Goal: Transaction & Acquisition: Purchase product/service

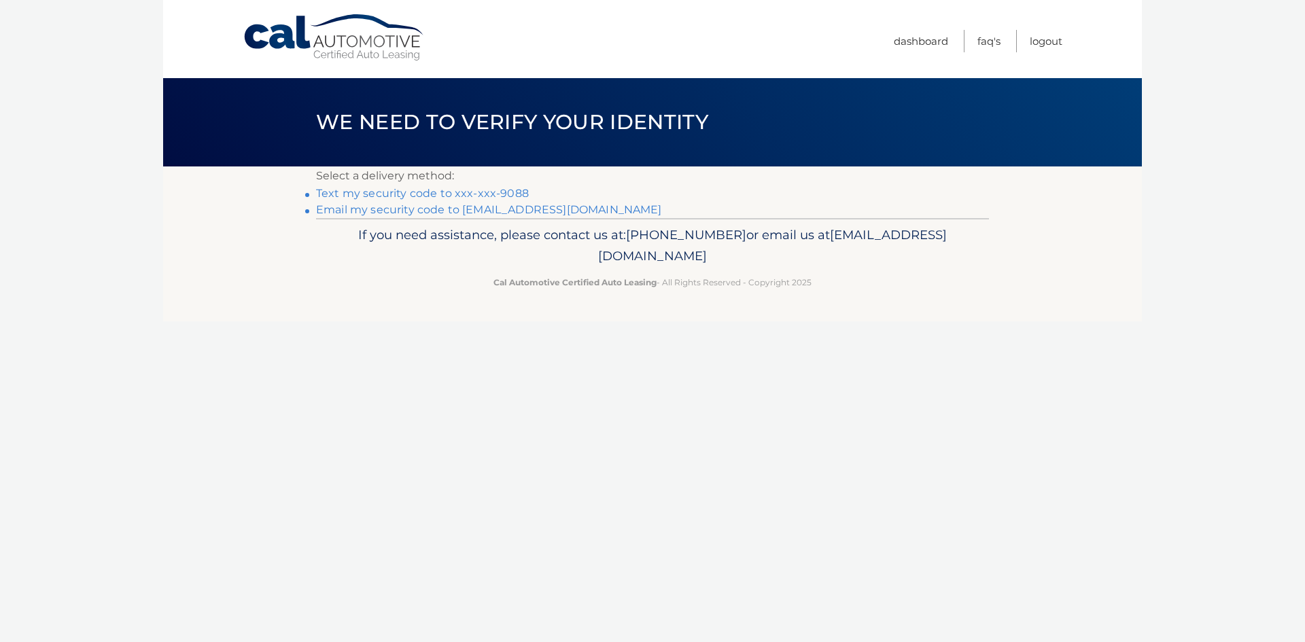
click at [512, 192] on link "Text my security code to xxx-xxx-9088" at bounding box center [422, 193] width 213 height 13
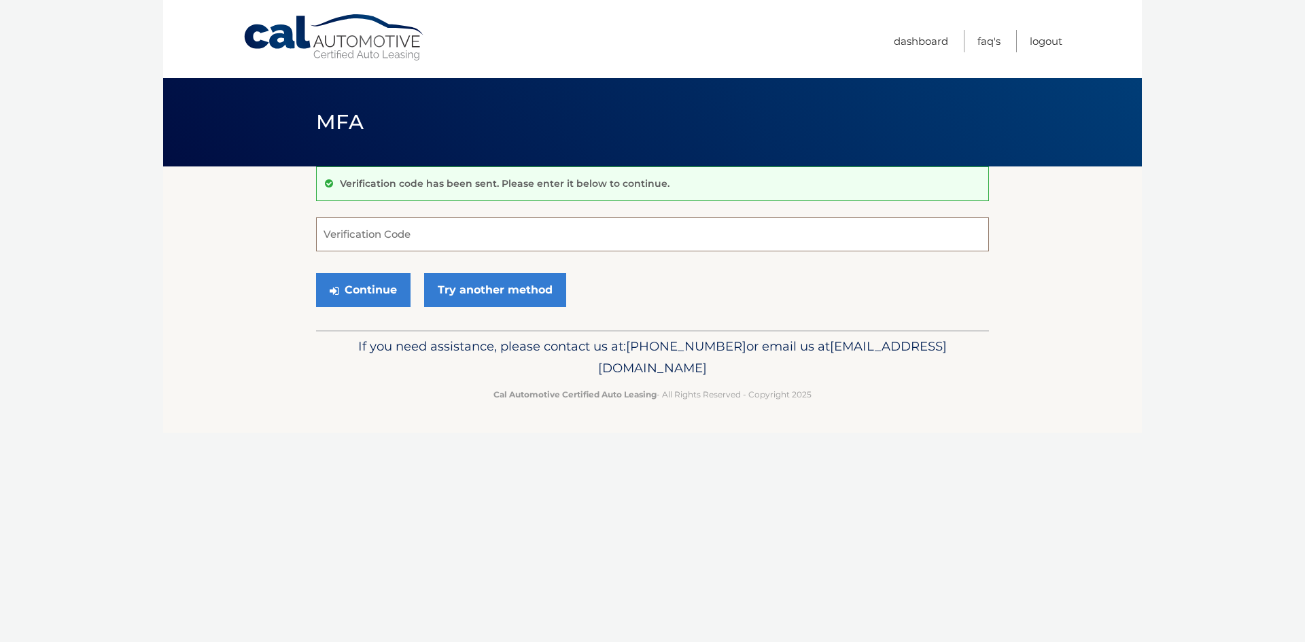
click at [362, 239] on input "Verification Code" at bounding box center [652, 234] width 673 height 34
type input "341846"
click at [357, 287] on button "Continue" at bounding box center [363, 290] width 94 height 34
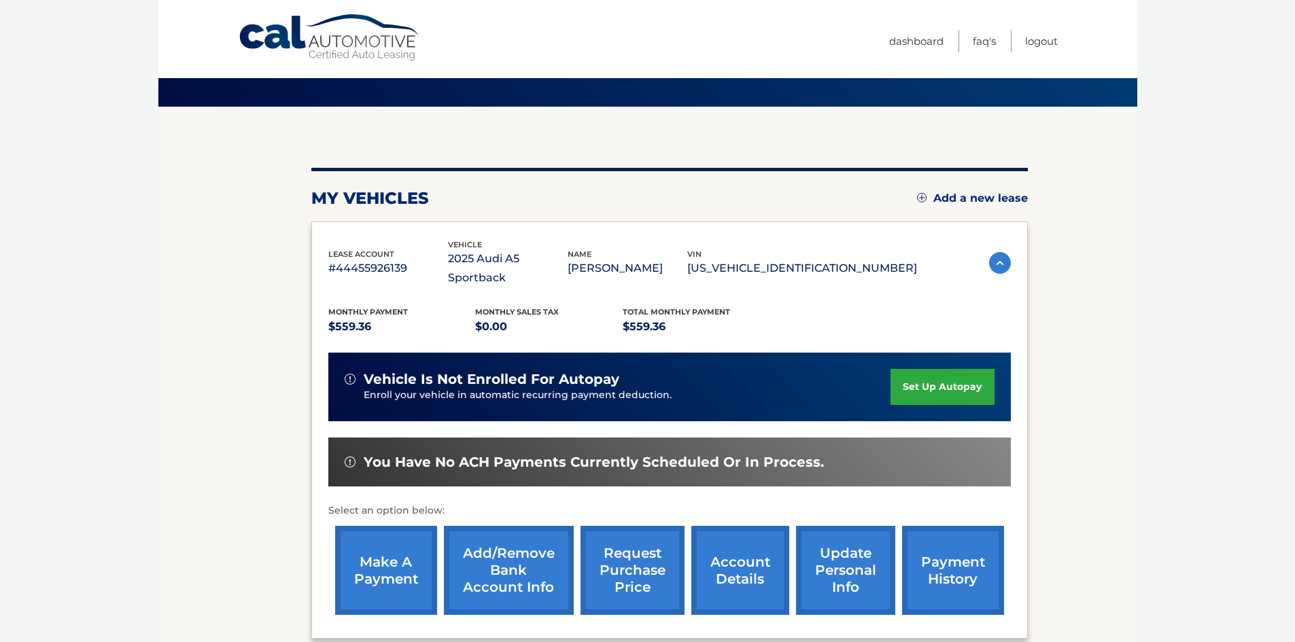
scroll to position [181, 0]
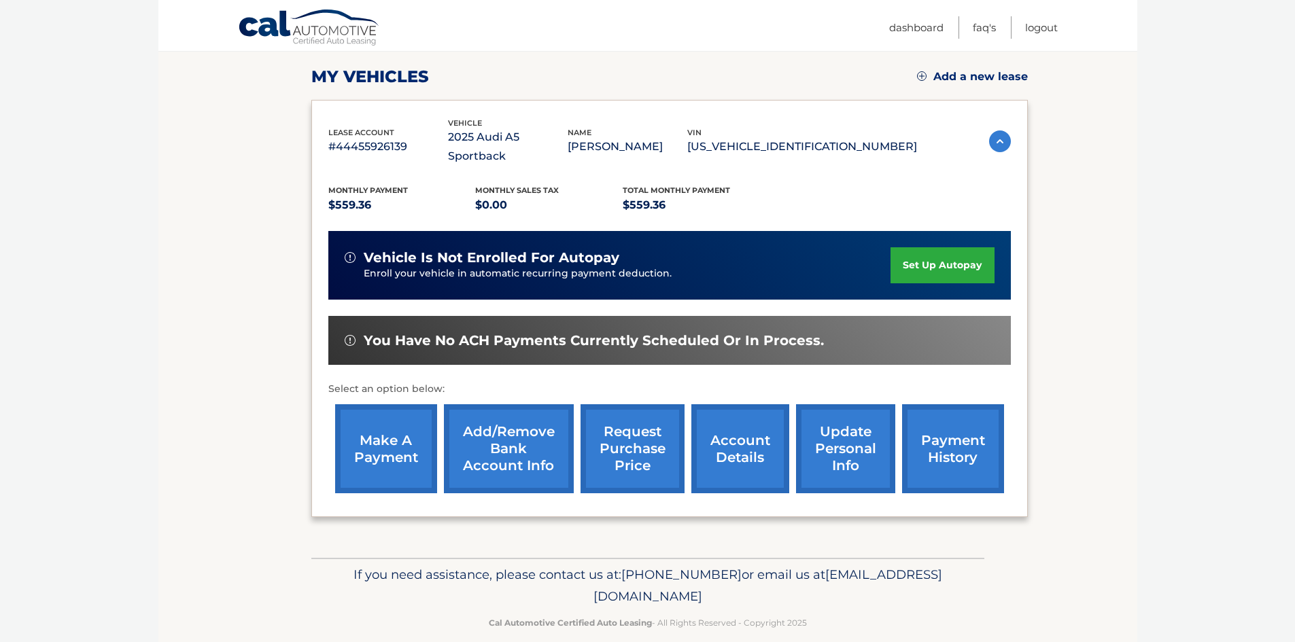
click at [402, 447] on link "make a payment" at bounding box center [386, 448] width 102 height 89
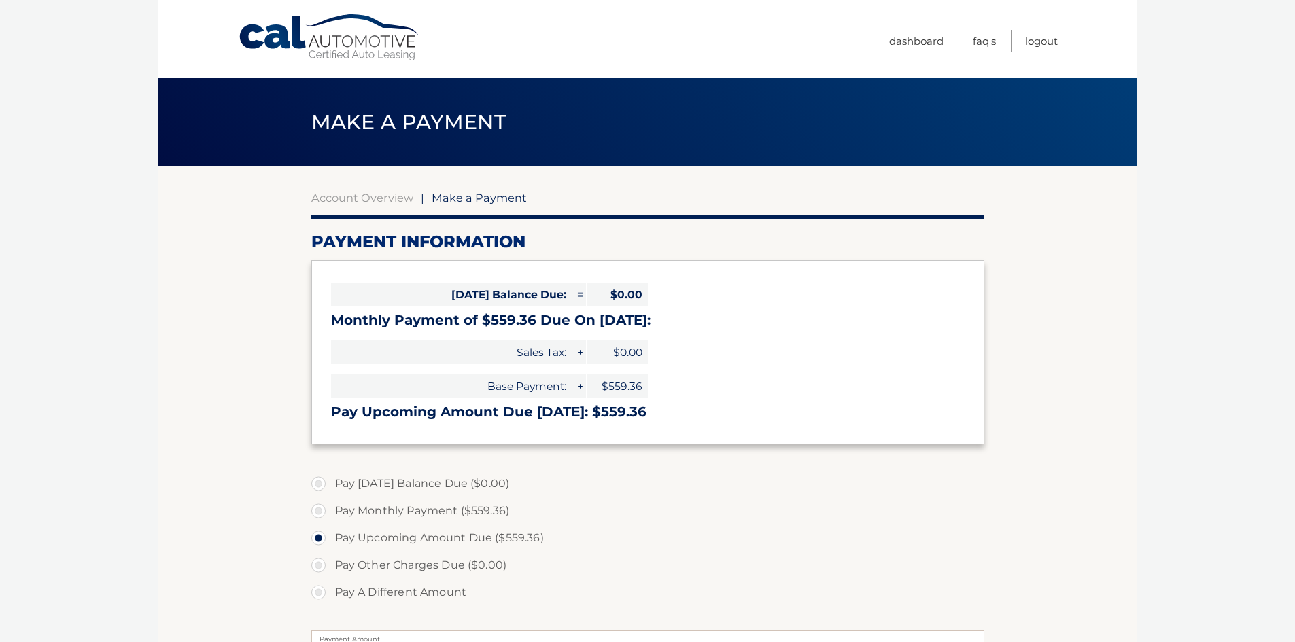
select select "YzE1MDg4NWQtYmJlNy00Mjk4LWEwZjQtZGNjZWY0NmM4YjMx"
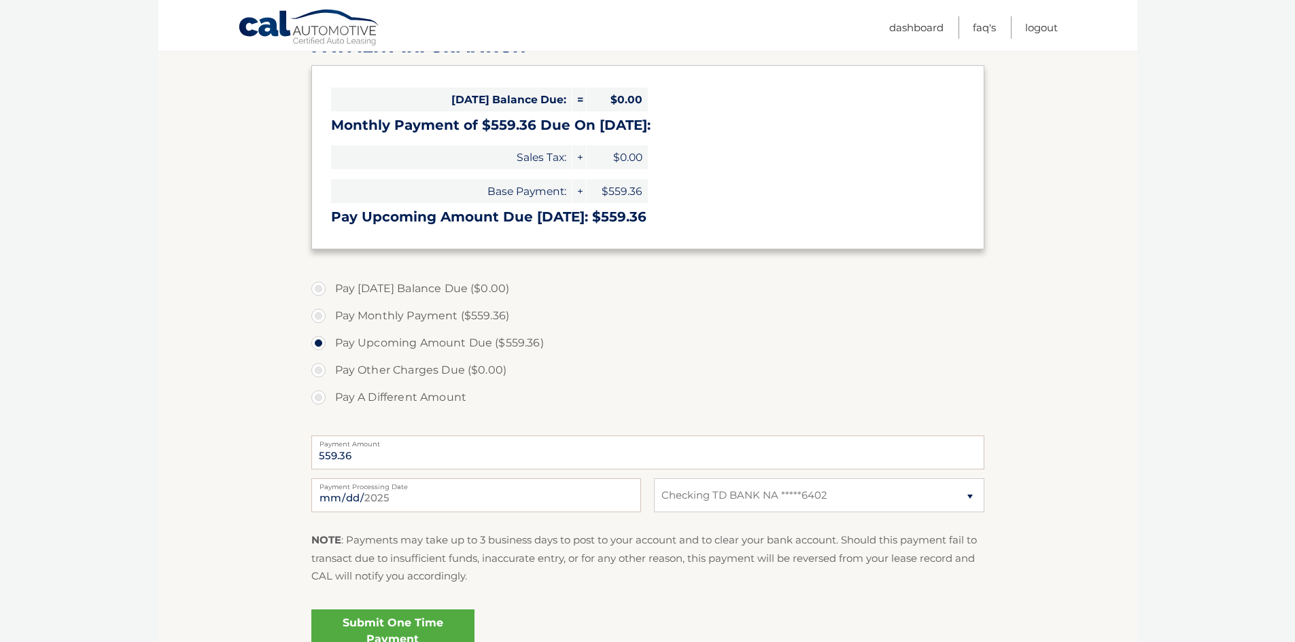
scroll to position [204, 0]
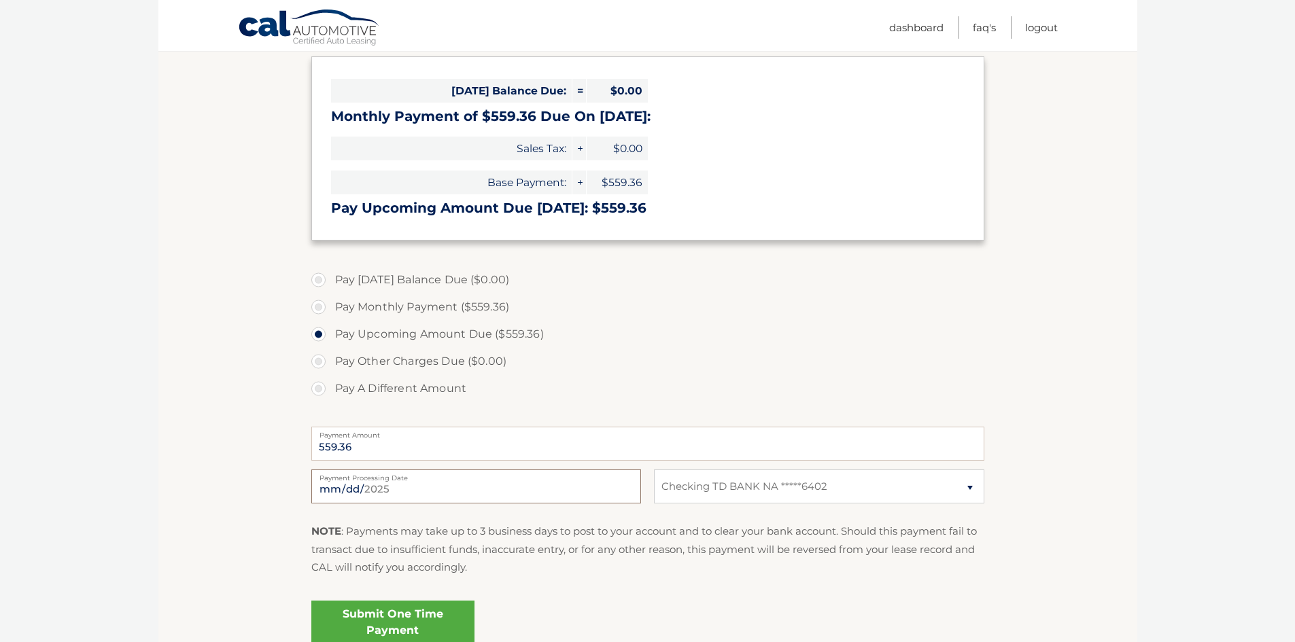
click at [431, 488] on input "2025-09-22" at bounding box center [476, 487] width 330 height 34
type input "2025-10-01"
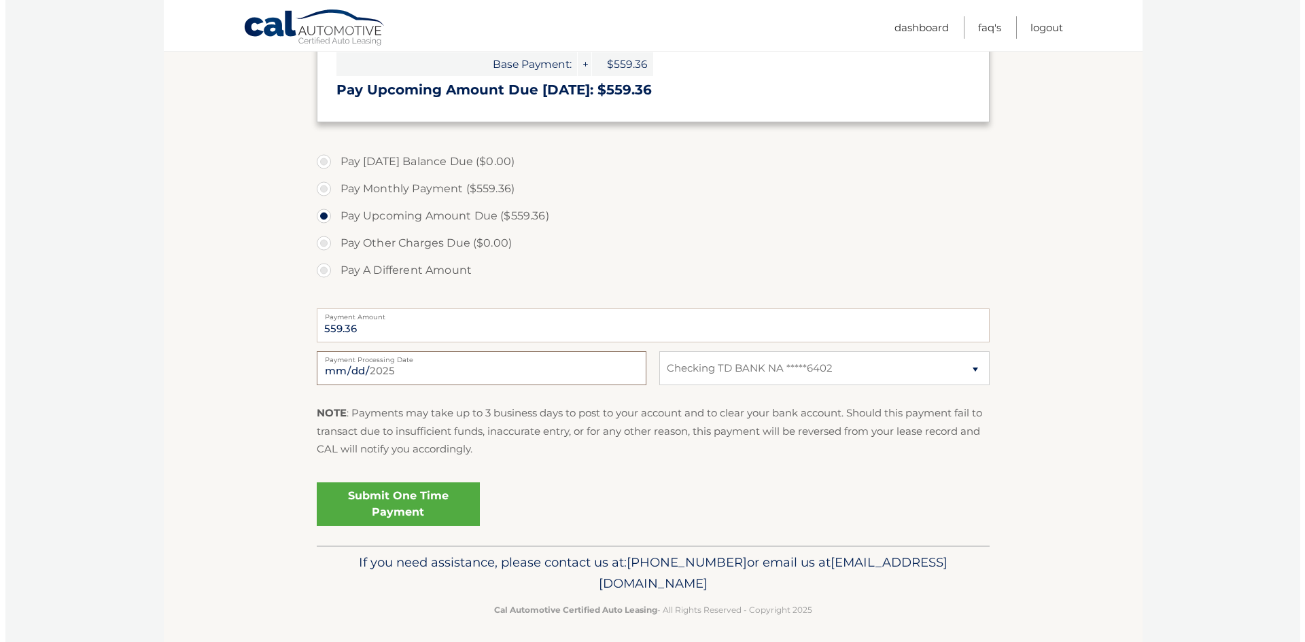
scroll to position [329, 0]
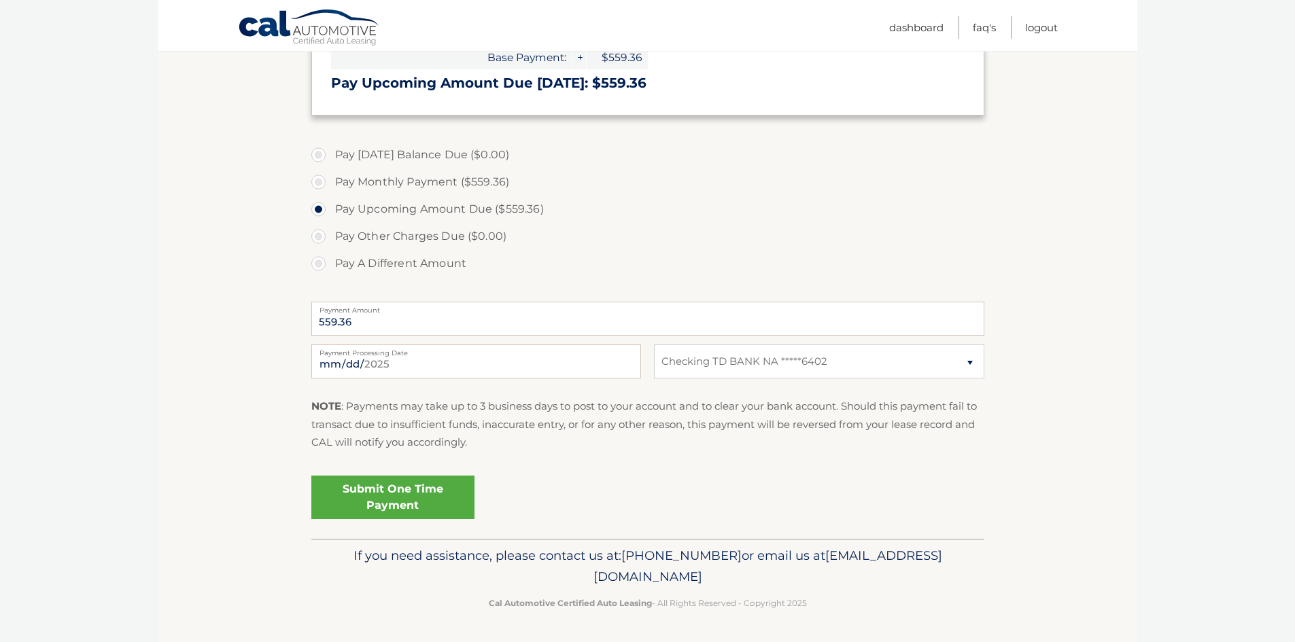
click at [359, 495] on link "Submit One Time Payment" at bounding box center [392, 497] width 163 height 43
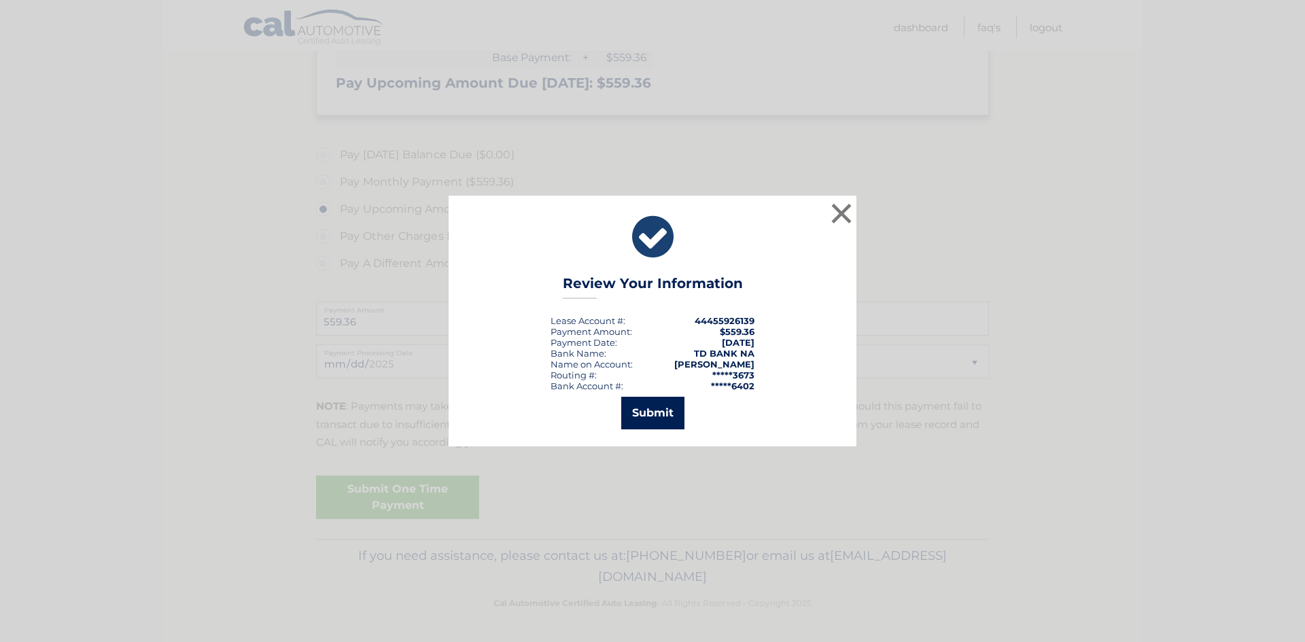
click at [654, 421] on button "Submit" at bounding box center [652, 413] width 63 height 33
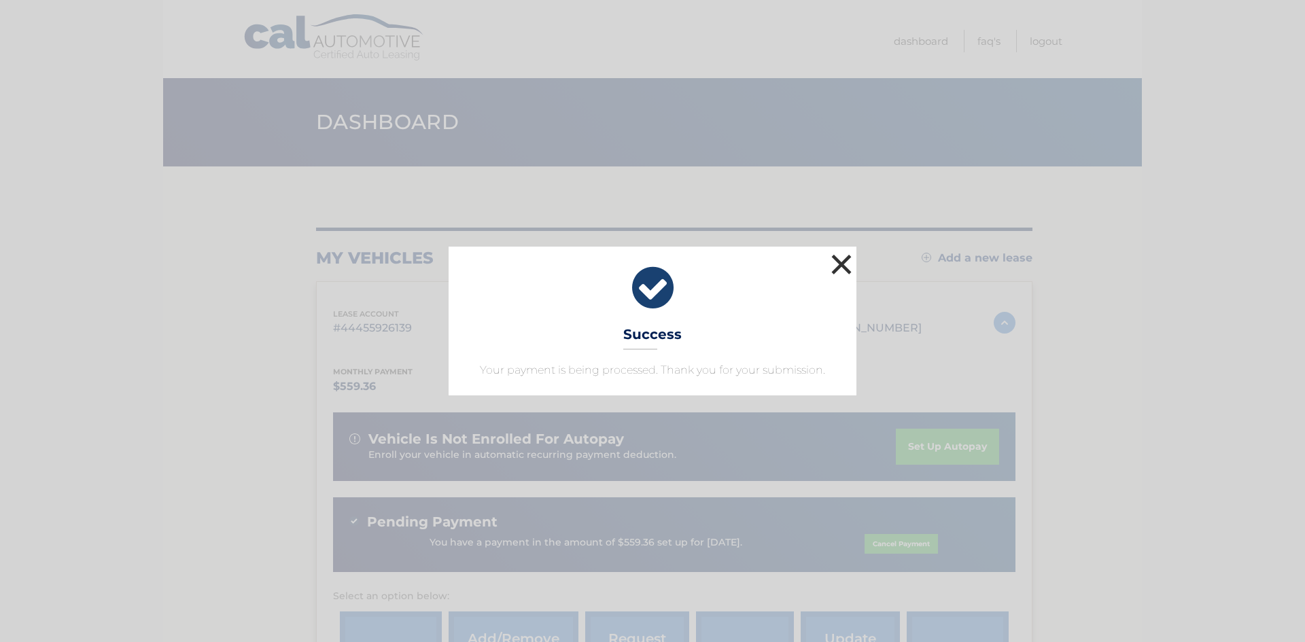
click at [839, 266] on button "×" at bounding box center [841, 264] width 27 height 27
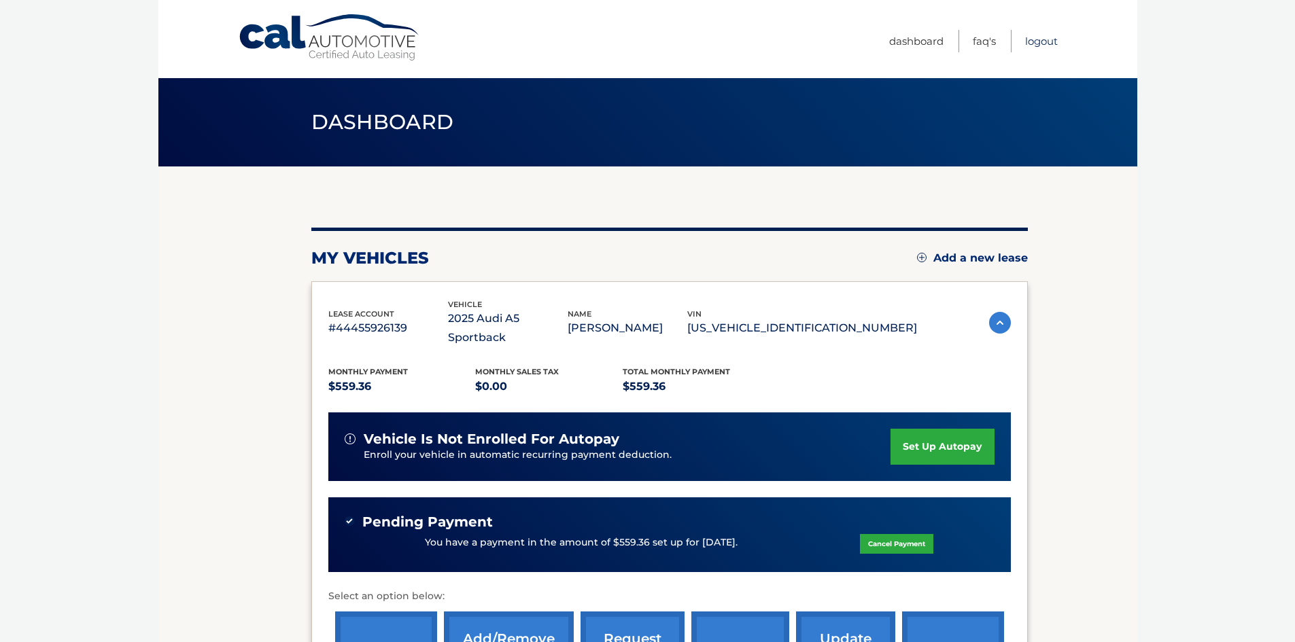
click at [1040, 41] on link "Logout" at bounding box center [1041, 41] width 33 height 22
